Goal: Task Accomplishment & Management: Manage account settings

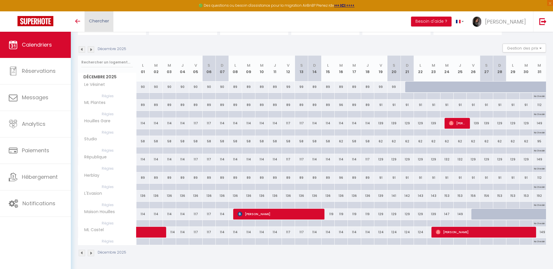
click at [99, 25] on link "Chercher" at bounding box center [99, 21] width 29 height 20
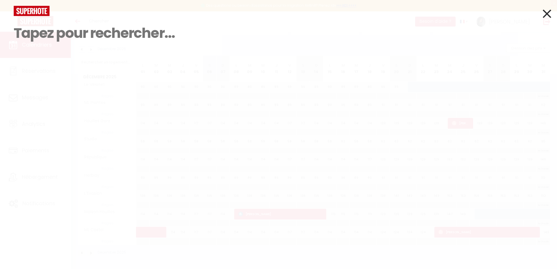
type input "d"
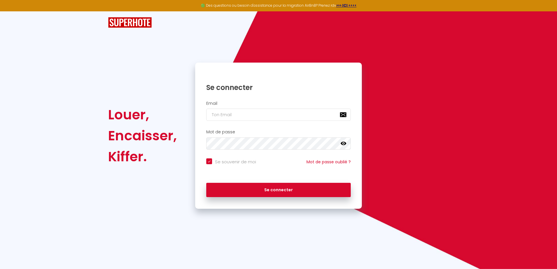
checkbox input "true"
type input "[PERSON_NAME][EMAIL_ADDRESS][DOMAIN_NAME]"
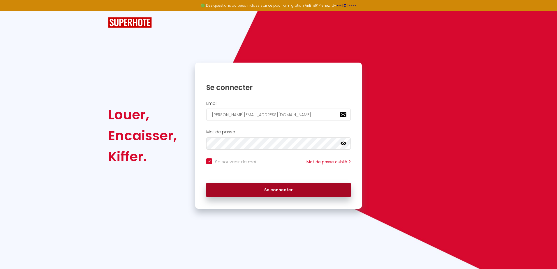
click at [304, 194] on button "Se connecter" at bounding box center [278, 190] width 145 height 15
checkbox input "true"
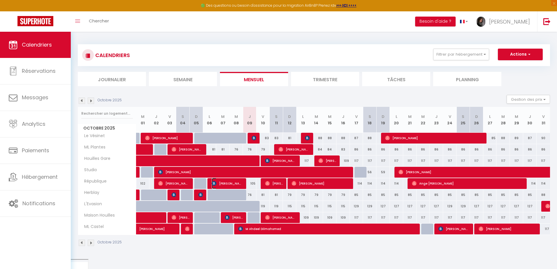
click at [227, 185] on span "[PERSON_NAME]" at bounding box center [227, 183] width 31 height 11
select select "OK"
select select "0"
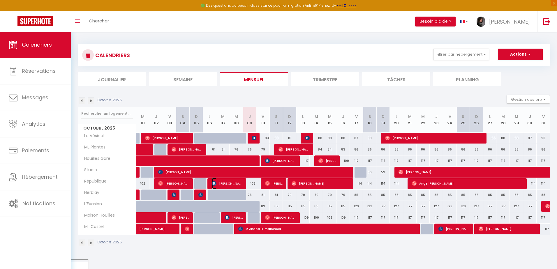
select select "1"
select select
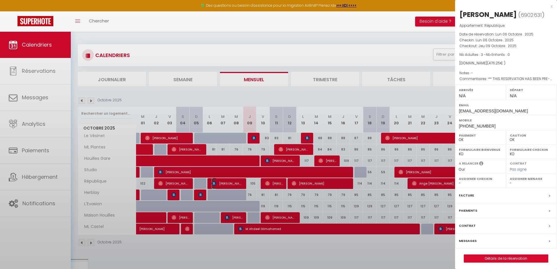
select select "50758"
